Goal: Task Accomplishment & Management: Complete application form

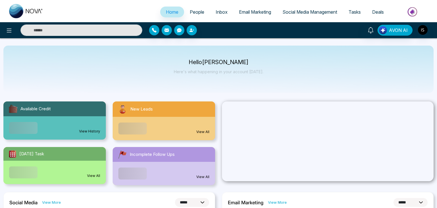
select select "*"
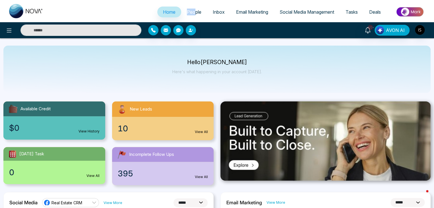
drag, startPoint x: 191, startPoint y: 5, endPoint x: 192, endPoint y: 14, distance: 8.3
click at [192, 14] on ul "Home People Inbox Email Marketing Social Media Management Tasks Deals" at bounding box center [240, 13] width 382 height 16
click at [192, 14] on span "People" at bounding box center [194, 12] width 15 height 6
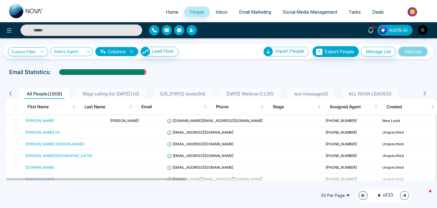
scroll to position [0, 1]
click at [258, 93] on span "6 august Webinar ( 1135 )" at bounding box center [250, 94] width 52 height 6
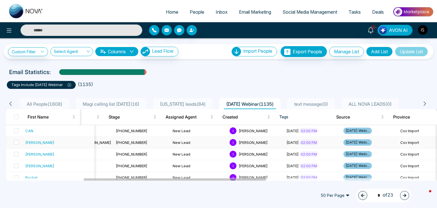
scroll to position [0, 183]
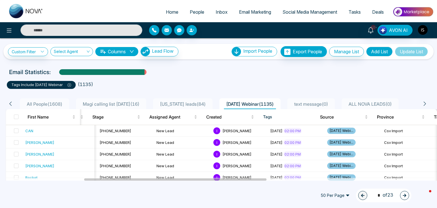
click at [198, 79] on ul "tags include 6th August Webinar ( 1135 )" at bounding box center [218, 84] width 423 height 10
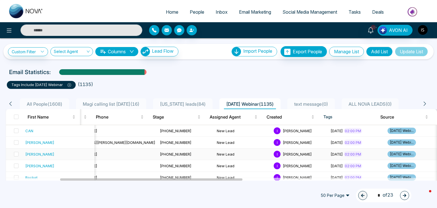
scroll to position [0, 127]
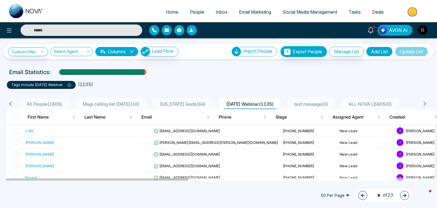
click at [55, 101] on span "All People ( 1608 )" at bounding box center [44, 104] width 40 height 6
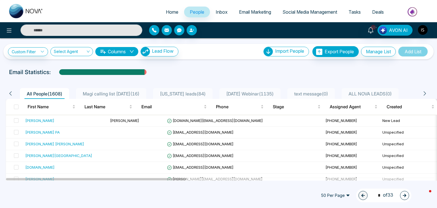
click at [257, 91] on span "6 august Webinar ( 1135 )" at bounding box center [250, 94] width 52 height 6
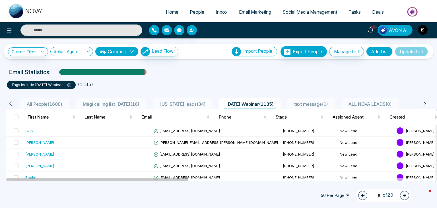
click at [44, 103] on span "All People ( 1608 )" at bounding box center [44, 104] width 40 height 6
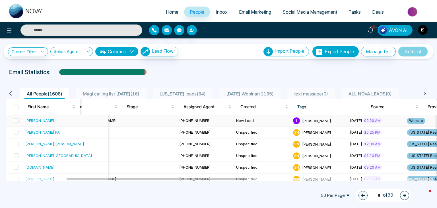
scroll to position [0, 147]
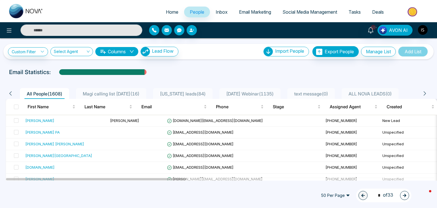
click at [175, 7] on link "Home" at bounding box center [172, 12] width 24 height 11
select select "*"
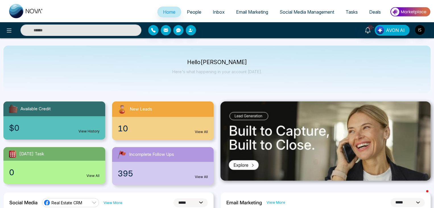
click at [188, 12] on span "People" at bounding box center [194, 12] width 15 height 6
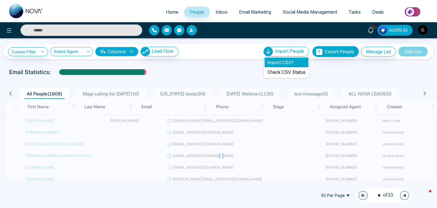
click at [287, 59] on li "Import CSV?" at bounding box center [287, 62] width 44 height 10
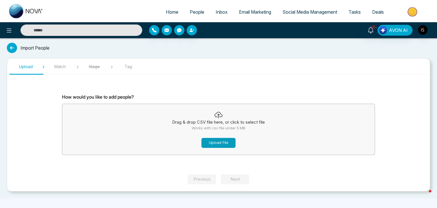
click at [223, 141] on button "Upload File" at bounding box center [218, 143] width 34 height 10
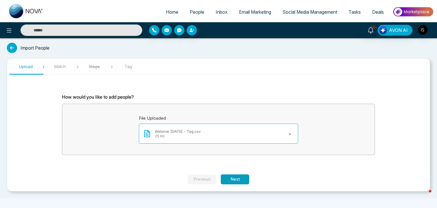
click at [241, 179] on button "Next" at bounding box center [235, 179] width 28 height 10
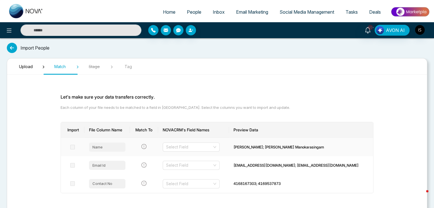
scroll to position [30, 0]
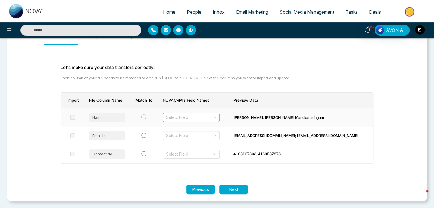
click at [220, 120] on div "Select Field" at bounding box center [191, 117] width 57 height 9
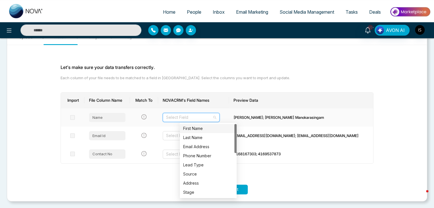
click at [220, 129] on div "First Name" at bounding box center [208, 128] width 50 height 6
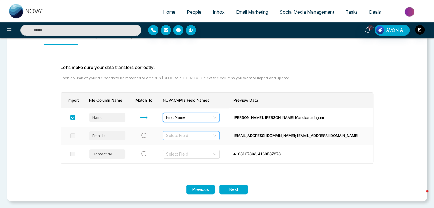
click at [212, 134] on input "search" at bounding box center [189, 135] width 46 height 9
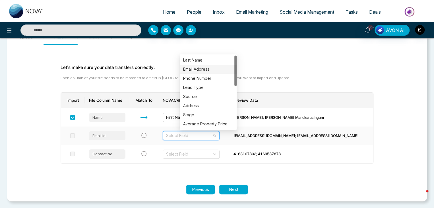
click at [211, 71] on div "Email Address" at bounding box center [208, 69] width 50 height 6
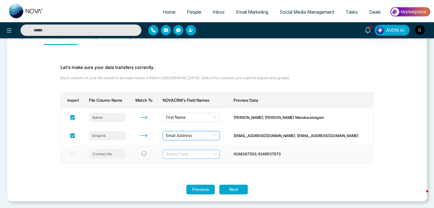
click at [210, 152] on input "search" at bounding box center [189, 154] width 46 height 9
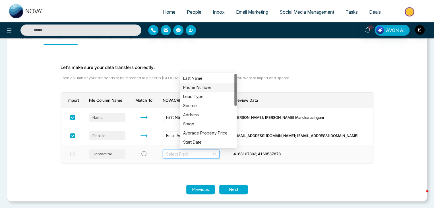
click at [211, 89] on div "Phone Number" at bounding box center [208, 87] width 50 height 6
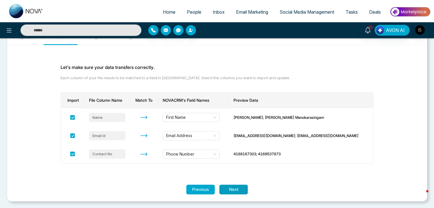
click at [236, 187] on button "Next" at bounding box center [233, 189] width 28 height 10
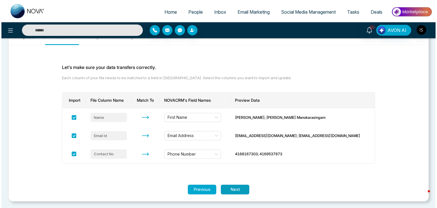
scroll to position [0, 0]
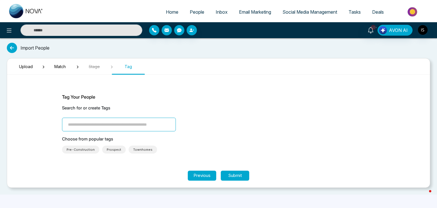
click at [156, 125] on input "search" at bounding box center [119, 124] width 114 height 14
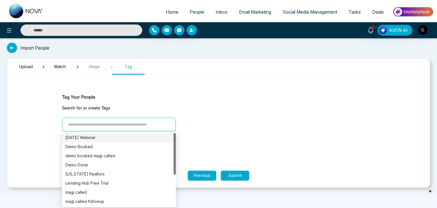
click at [129, 134] on div "[DATE] Webinar" at bounding box center [119, 137] width 114 height 9
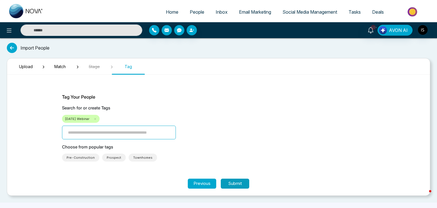
click at [227, 181] on button "Submit" at bounding box center [235, 183] width 28 height 10
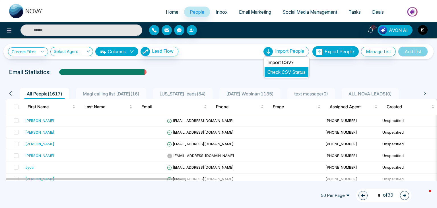
click at [294, 74] on link "Check CSV Status" at bounding box center [286, 72] width 38 height 6
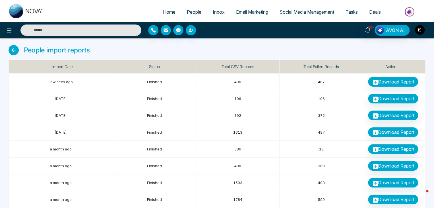
click at [12, 50] on icon at bounding box center [14, 50] width 10 height 10
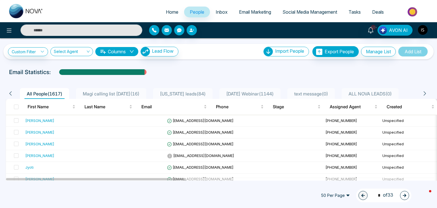
click at [253, 91] on span "[DATE] Webinar ( 1144 )" at bounding box center [250, 94] width 52 height 6
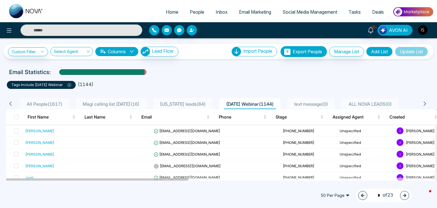
click at [56, 100] on div "All People ( 1617 )" at bounding box center [44, 103] width 40 height 7
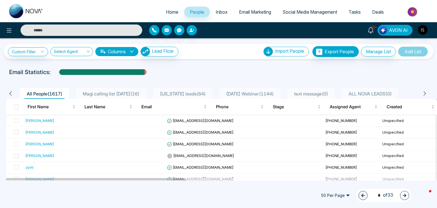
click at [203, 92] on span "Florida leads ( 84 )" at bounding box center [183, 94] width 50 height 6
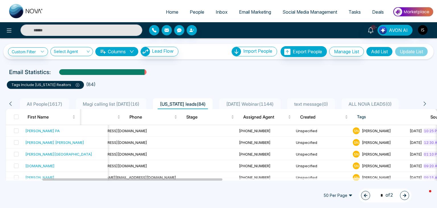
click at [49, 102] on span "All People ( 1617 )" at bounding box center [44, 104] width 40 height 6
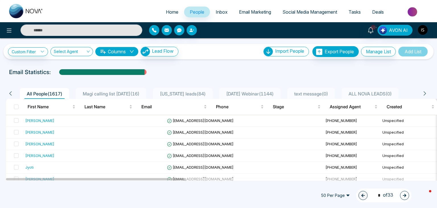
click at [171, 9] on span "Home" at bounding box center [172, 12] width 13 height 6
select select "*"
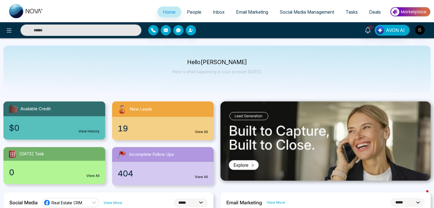
click at [191, 12] on span "People" at bounding box center [194, 12] width 15 height 6
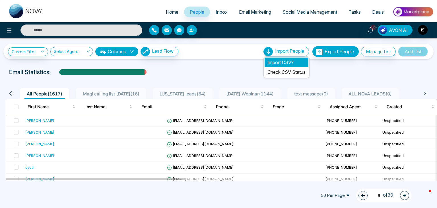
click at [289, 60] on li "Import CSV?" at bounding box center [287, 62] width 44 height 10
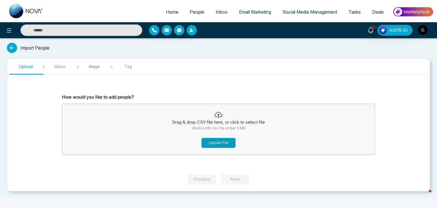
click at [224, 146] on button "Upload File" at bounding box center [218, 143] width 34 height 10
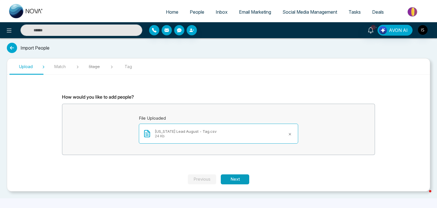
click at [241, 178] on button "Next" at bounding box center [235, 179] width 28 height 10
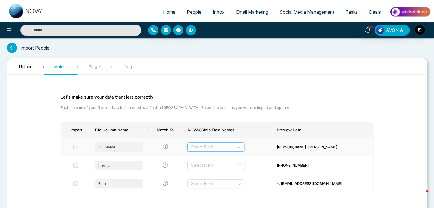
click at [223, 147] on input "search" at bounding box center [214, 147] width 46 height 9
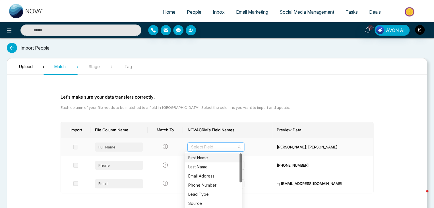
click at [220, 157] on div "First Name" at bounding box center [213, 157] width 50 height 6
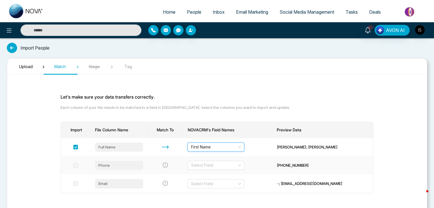
scroll to position [30, 0]
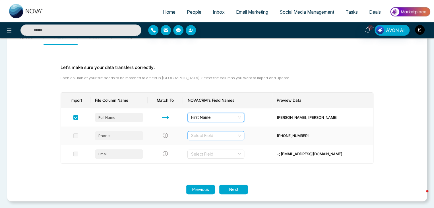
click at [226, 133] on input "search" at bounding box center [214, 135] width 46 height 9
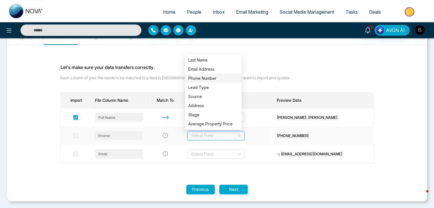
click at [218, 75] on div "Phone Number" at bounding box center [213, 78] width 50 height 6
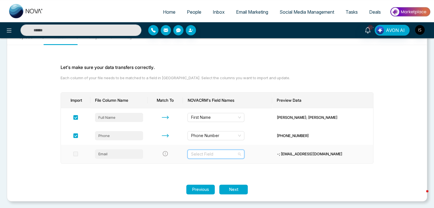
click at [220, 154] on input "search" at bounding box center [214, 154] width 46 height 9
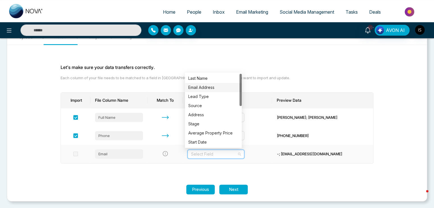
click at [215, 86] on div "Email Address" at bounding box center [213, 87] width 50 height 6
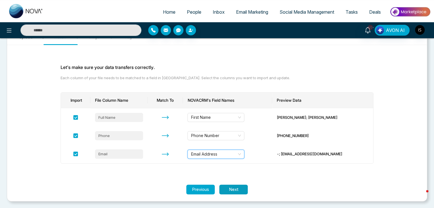
click at [237, 189] on button "Next" at bounding box center [233, 189] width 28 height 10
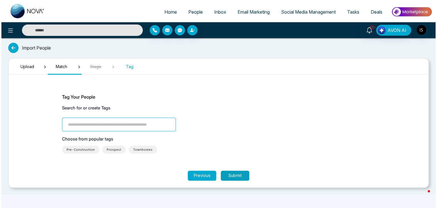
scroll to position [0, 0]
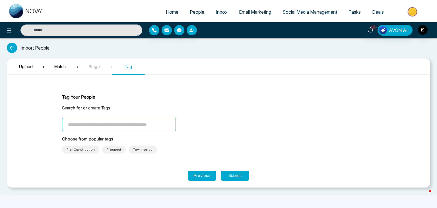
click at [161, 123] on input "search" at bounding box center [119, 124] width 114 height 14
click at [135, 126] on input "search" at bounding box center [119, 124] width 114 height 14
type input "**********"
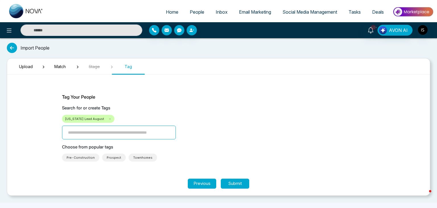
click at [208, 129] on div "Search for or create Tags Florida Lead August" at bounding box center [218, 122] width 313 height 34
click at [28, 66] on span "Upload" at bounding box center [26, 66] width 28 height 6
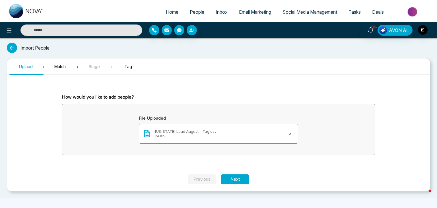
click at [127, 66] on span "Tag" at bounding box center [128, 66] width 28 height 6
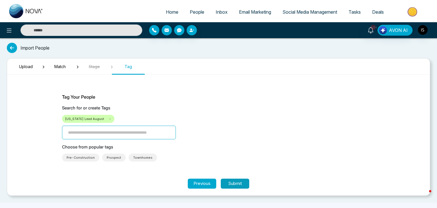
click at [239, 185] on button "Submit" at bounding box center [235, 183] width 28 height 10
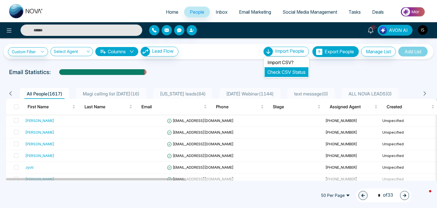
click at [293, 73] on link "Check CSV Status" at bounding box center [286, 72] width 38 height 6
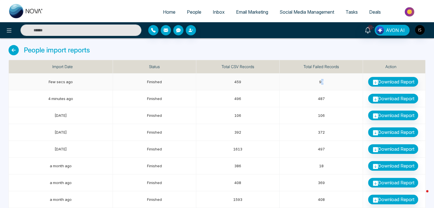
drag, startPoint x: 321, startPoint y: 83, endPoint x: 329, endPoint y: 83, distance: 8.3
click at [329, 83] on td "93" at bounding box center [321, 81] width 83 height 17
drag, startPoint x: 323, startPoint y: 82, endPoint x: 319, endPoint y: 82, distance: 4.3
click at [319, 82] on td "93" at bounding box center [321, 81] width 83 height 17
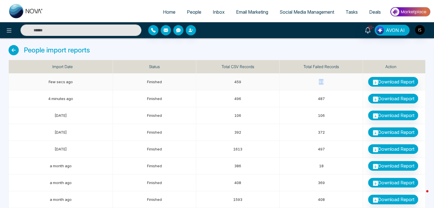
click at [326, 83] on td "93" at bounding box center [321, 81] width 83 height 17
click at [381, 79] on link "Download Report" at bounding box center [393, 82] width 50 height 10
click at [14, 48] on icon at bounding box center [14, 50] width 10 height 10
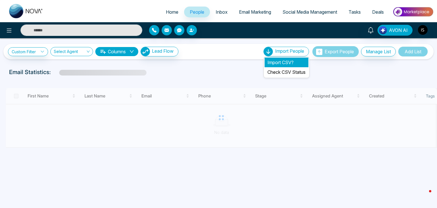
click at [283, 58] on li "Import CSV?" at bounding box center [287, 62] width 44 height 10
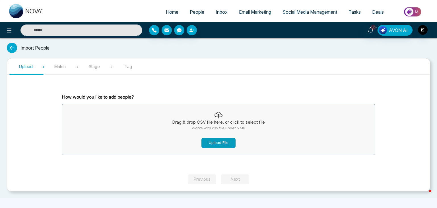
click at [218, 140] on button "Upload File" at bounding box center [218, 143] width 34 height 10
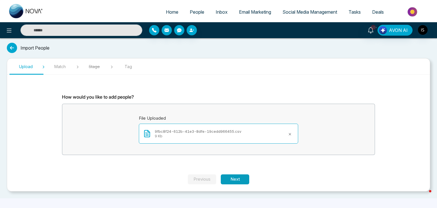
click at [244, 176] on button "Next" at bounding box center [235, 179] width 28 height 10
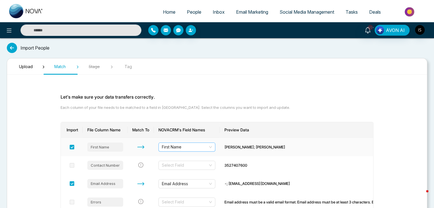
scroll to position [48, 0]
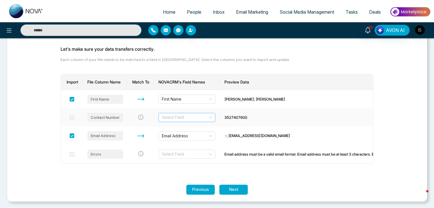
click at [207, 118] on input "search" at bounding box center [185, 117] width 46 height 9
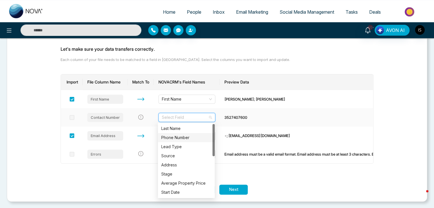
click at [196, 136] on div "Phone Number" at bounding box center [186, 137] width 50 height 6
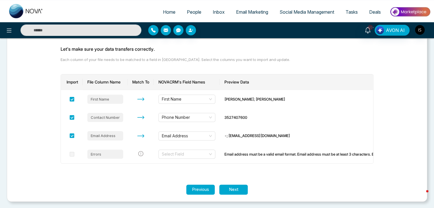
click at [300, 170] on section "Let's make sure your data transfers correctly. Each column of your file needs t…" at bounding box center [216, 107] width 341 height 153
click at [241, 187] on button "Next" at bounding box center [233, 189] width 28 height 10
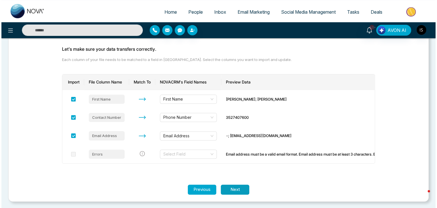
scroll to position [0, 0]
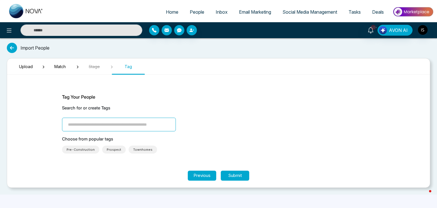
click at [149, 128] on input "search" at bounding box center [119, 124] width 114 height 14
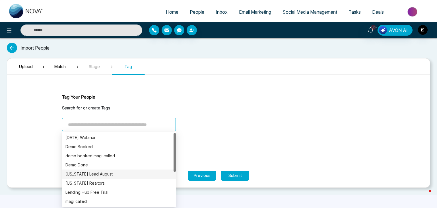
click at [137, 172] on div "[US_STATE] Lead August" at bounding box center [118, 174] width 107 height 6
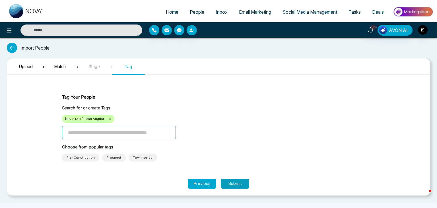
click at [240, 182] on button "Submit" at bounding box center [235, 183] width 28 height 10
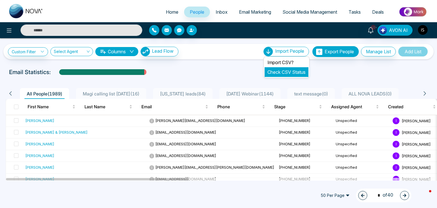
click at [294, 69] on li "Check CSV Status" at bounding box center [287, 72] width 44 height 10
click at [273, 70] on link "Check CSV Status" at bounding box center [286, 72] width 38 height 6
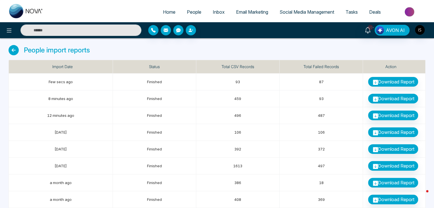
click at [12, 50] on icon at bounding box center [14, 50] width 10 height 10
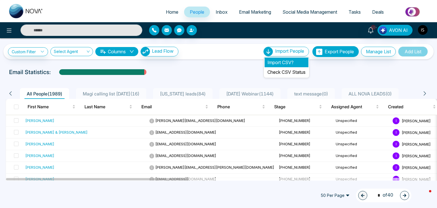
click at [279, 61] on li "Import CSV?" at bounding box center [287, 62] width 44 height 10
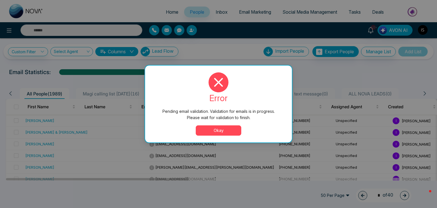
click at [220, 129] on button "Okay" at bounding box center [219, 130] width 46 height 10
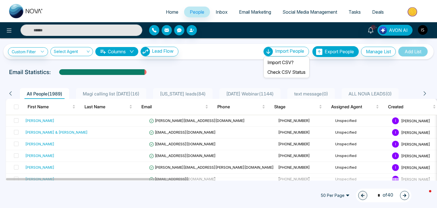
click at [278, 51] on span "Import People" at bounding box center [289, 51] width 29 height 6
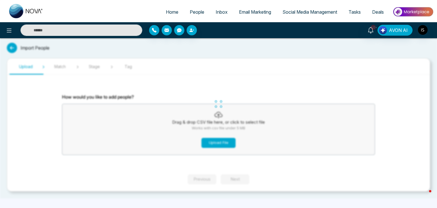
click at [208, 142] on button "Upload File" at bounding box center [218, 143] width 34 height 10
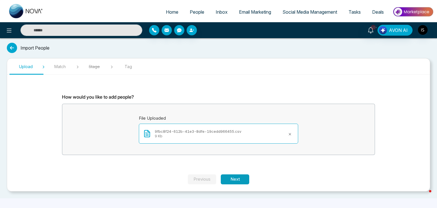
click at [243, 178] on button "Next" at bounding box center [235, 179] width 28 height 10
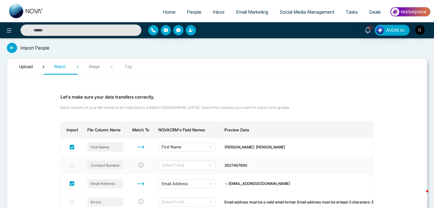
scroll to position [48, 0]
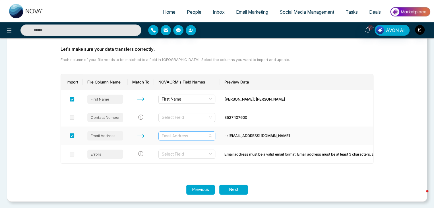
click at [193, 136] on span "Email Address" at bounding box center [187, 135] width 50 height 9
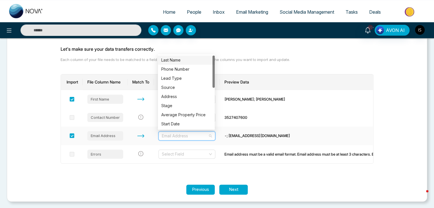
click at [193, 136] on span "Email Address" at bounding box center [187, 135] width 50 height 9
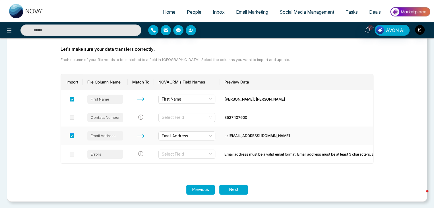
click at [71, 133] on span at bounding box center [72, 135] width 5 height 5
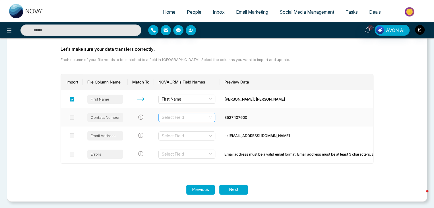
click at [201, 119] on input "search" at bounding box center [185, 117] width 46 height 9
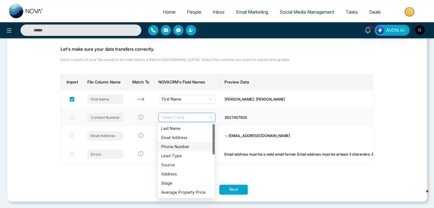
click at [197, 148] on div "Phone Number" at bounding box center [186, 146] width 50 height 6
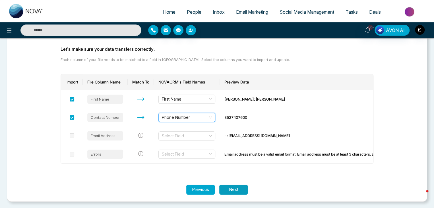
click at [238, 189] on button "Next" at bounding box center [233, 189] width 28 height 10
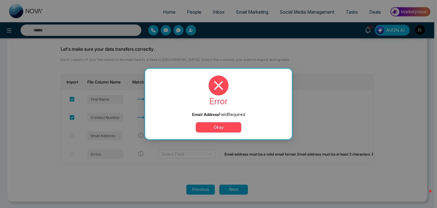
click at [232, 129] on button "Okay" at bounding box center [219, 127] width 46 height 10
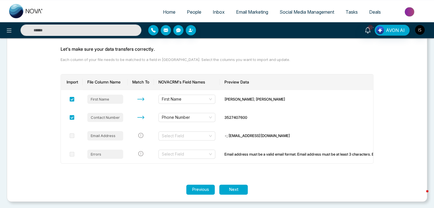
scroll to position [0, 0]
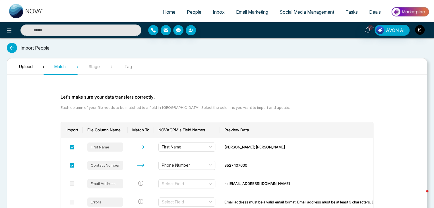
click at [10, 50] on icon at bounding box center [12, 48] width 10 height 10
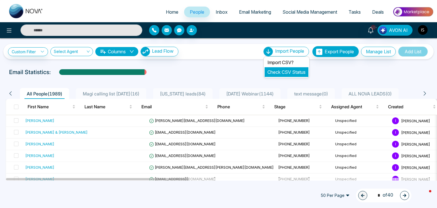
click at [293, 67] on li "Check CSV Status" at bounding box center [287, 72] width 44 height 10
click at [294, 70] on link "Check CSV Status" at bounding box center [286, 72] width 38 height 6
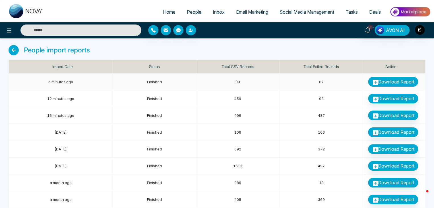
click at [382, 78] on link "Download Report" at bounding box center [393, 82] width 50 height 10
click at [189, 8] on link "People" at bounding box center [194, 12] width 26 height 11
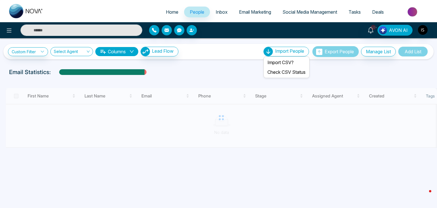
click at [279, 50] on span "Import People" at bounding box center [289, 51] width 29 height 6
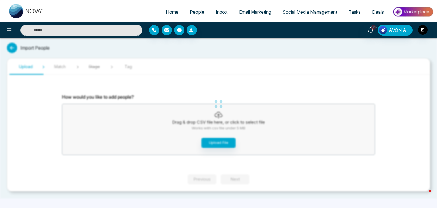
click at [217, 142] on div "Home People Inbox Email Marketing Social Media Management Tasks Deals 10+ AVON …" at bounding box center [218, 104] width 437 height 208
click at [217, 142] on button "Upload File" at bounding box center [218, 143] width 34 height 10
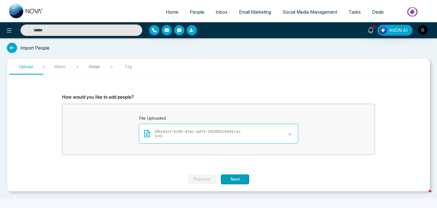
click at [240, 183] on button "Next" at bounding box center [235, 179] width 28 height 10
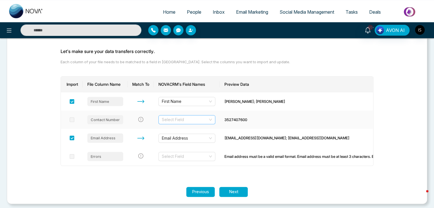
scroll to position [48, 0]
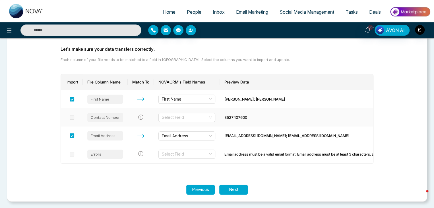
click at [72, 117] on span at bounding box center [72, 117] width 5 height 5
click at [179, 118] on input "search" at bounding box center [185, 117] width 46 height 9
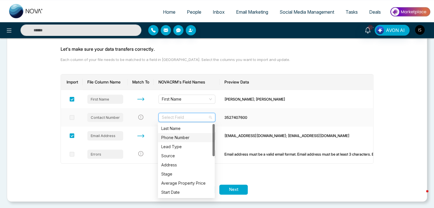
click at [184, 138] on div "Phone Number" at bounding box center [186, 137] width 50 height 6
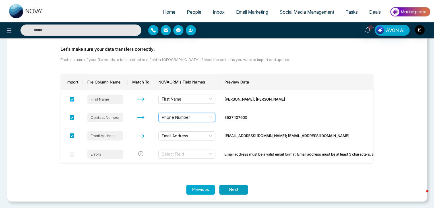
click at [245, 185] on button "Next" at bounding box center [233, 189] width 28 height 10
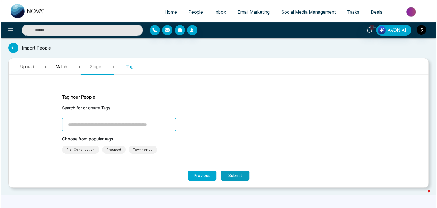
scroll to position [0, 0]
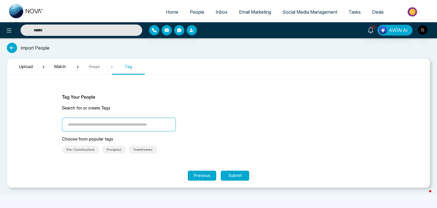
click at [159, 124] on input "search" at bounding box center [119, 124] width 114 height 14
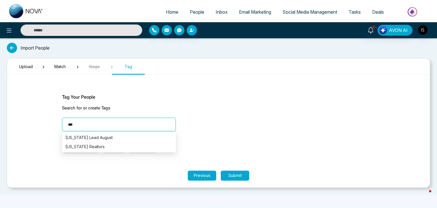
type input "****"
click at [152, 136] on div "[US_STATE] Lead August" at bounding box center [118, 137] width 107 height 6
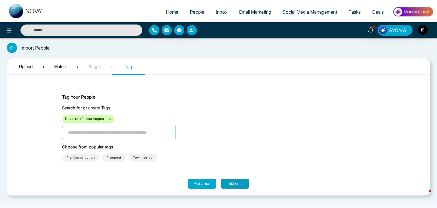
click at [234, 179] on button "Submit" at bounding box center [235, 183] width 28 height 10
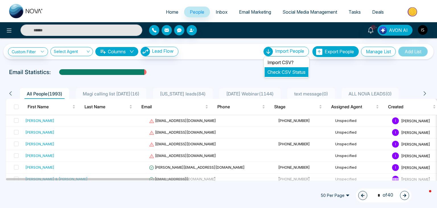
click at [287, 72] on link "Check CSV Status" at bounding box center [286, 72] width 38 height 6
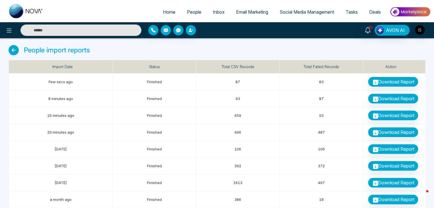
click at [18, 50] on icon at bounding box center [14, 50] width 10 height 10
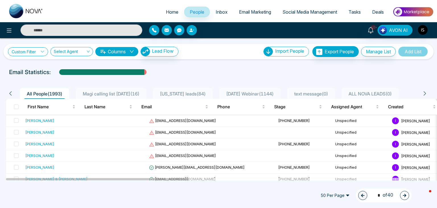
click at [35, 48] on link "Custom Filter" at bounding box center [28, 51] width 40 height 9
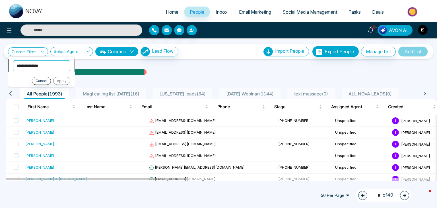
click at [38, 66] on select "**********" at bounding box center [41, 65] width 57 height 11
select select "****"
click at [13, 60] on select "**********" at bounding box center [41, 65] width 57 height 11
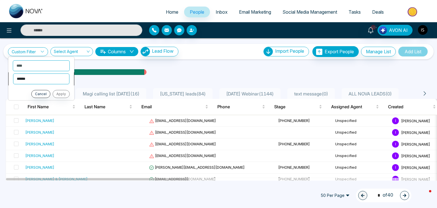
click at [34, 79] on select "**********" at bounding box center [41, 78] width 56 height 11
select select "*******"
click at [13, 73] on select "**********" at bounding box center [41, 78] width 56 height 11
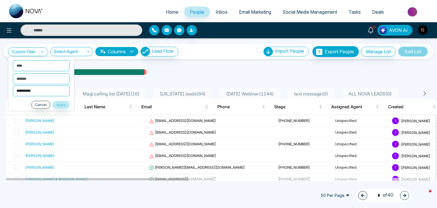
click at [36, 90] on select "**********" at bounding box center [41, 90] width 57 height 11
select select "**********"
click at [13, 85] on select "**********" at bounding box center [41, 90] width 57 height 11
click at [61, 102] on button "Apply" at bounding box center [61, 104] width 17 height 8
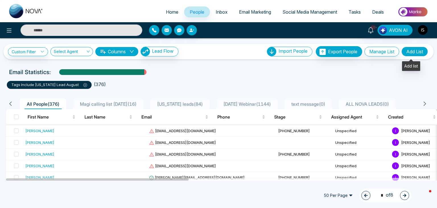
click at [414, 54] on button "Add List" at bounding box center [414, 52] width 26 height 10
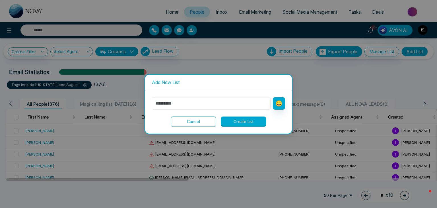
click at [241, 97] on input "text" at bounding box center [211, 103] width 119 height 13
click at [178, 104] on input "**********" at bounding box center [211, 103] width 119 height 13
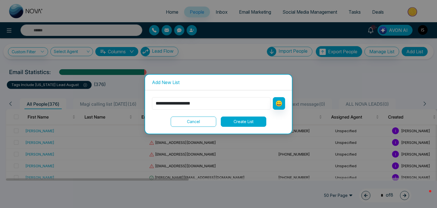
type input "**********"
click at [253, 122] on button "Create List" at bounding box center [244, 121] width 46 height 10
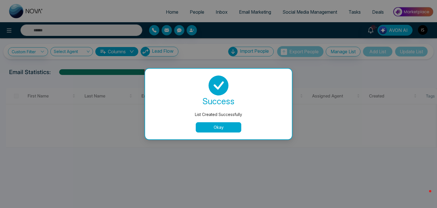
click at [219, 127] on button "Okay" at bounding box center [219, 127] width 46 height 10
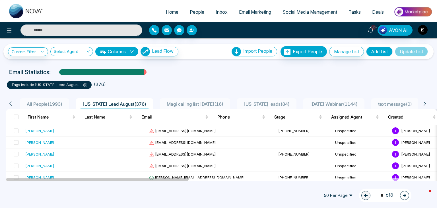
click at [48, 102] on span "All People ( 1993 )" at bounding box center [44, 104] width 40 height 6
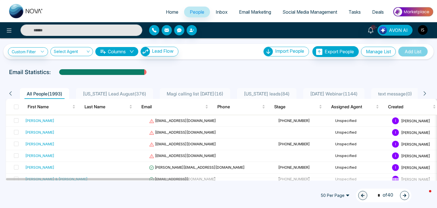
click at [330, 91] on span "[DATE] Webinar ( 1144 )" at bounding box center [334, 94] width 52 height 6
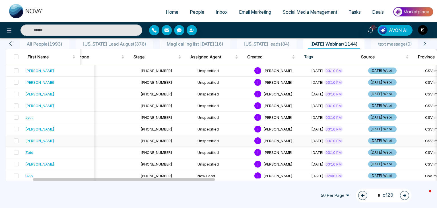
scroll to position [0, 18]
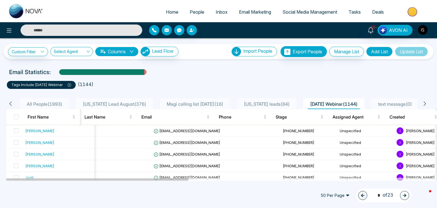
click at [49, 100] on div "All People ( 1993 )" at bounding box center [44, 103] width 40 height 7
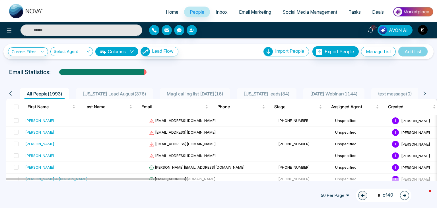
click at [166, 7] on link "Home" at bounding box center [172, 12] width 24 height 11
select select "*"
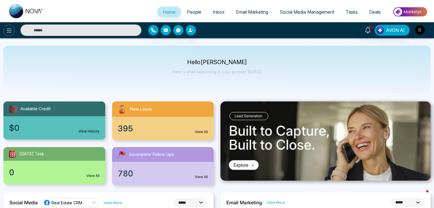
click at [13, 31] on button at bounding box center [8, 29] width 11 height 11
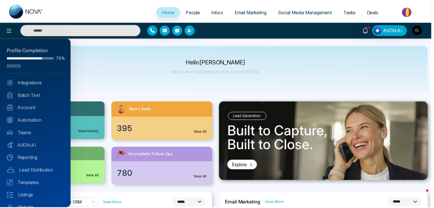
scroll to position [22, 0]
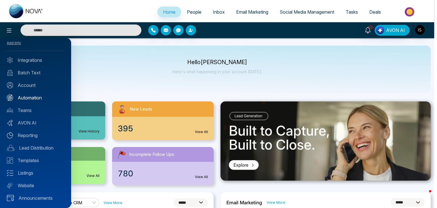
click at [38, 97] on link "Automation" at bounding box center [35, 97] width 57 height 7
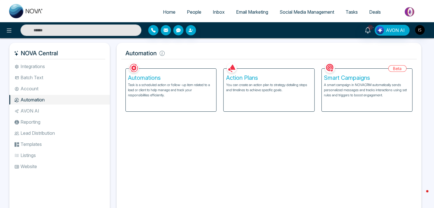
click at [135, 76] on h5 "Automations" at bounding box center [171, 77] width 86 height 7
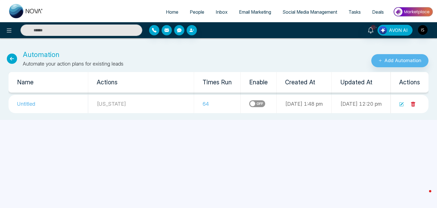
click at [166, 13] on span "Home" at bounding box center [172, 12] width 13 height 6
select select "*"
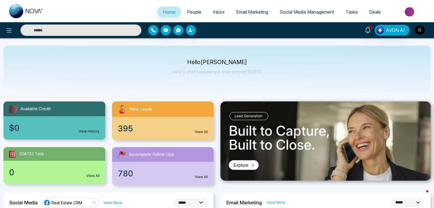
click at [419, 30] on img "button" at bounding box center [420, 30] width 10 height 10
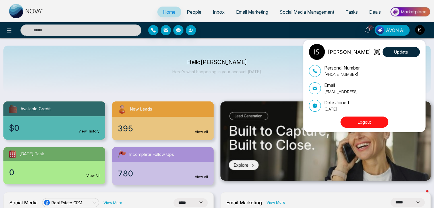
click at [373, 121] on button "Logout" at bounding box center [365, 121] width 48 height 11
